Goal: Transaction & Acquisition: Purchase product/service

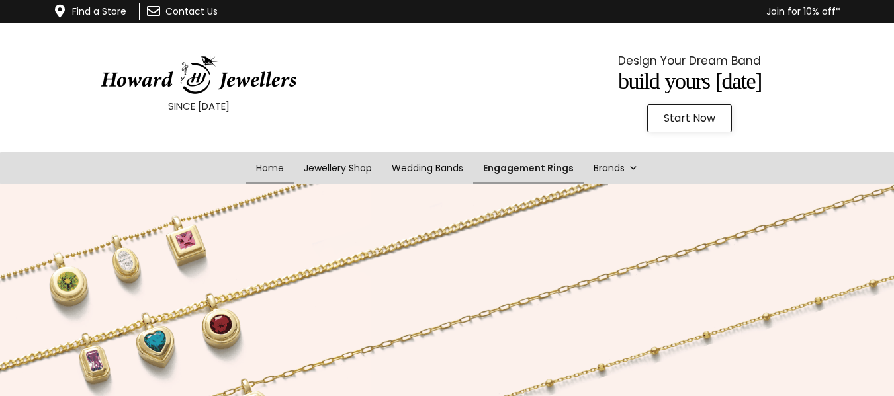
click at [527, 169] on link "Engagement Rings" at bounding box center [528, 168] width 110 height 32
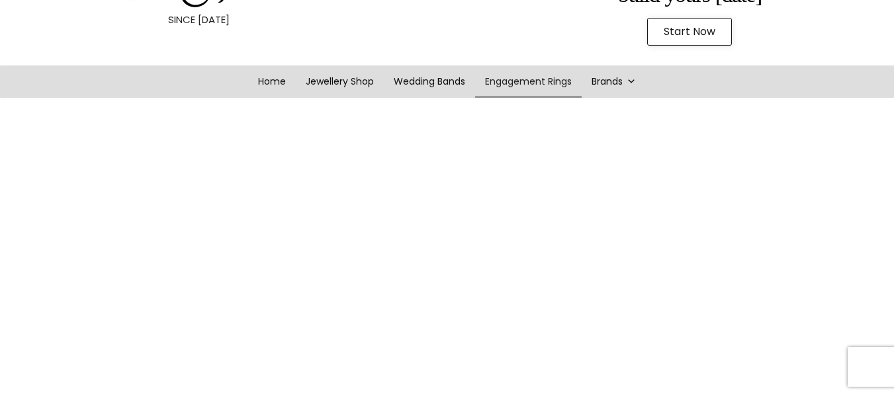
scroll to position [63, 0]
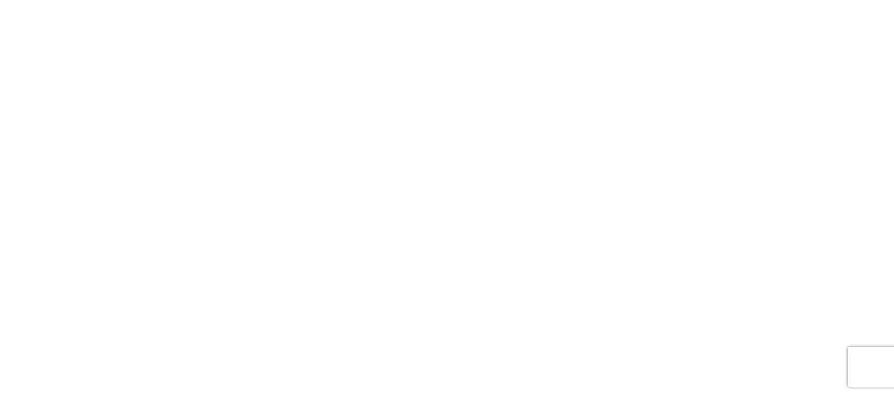
scroll to position [257, 0]
